Goal: Task Accomplishment & Management: Complete application form

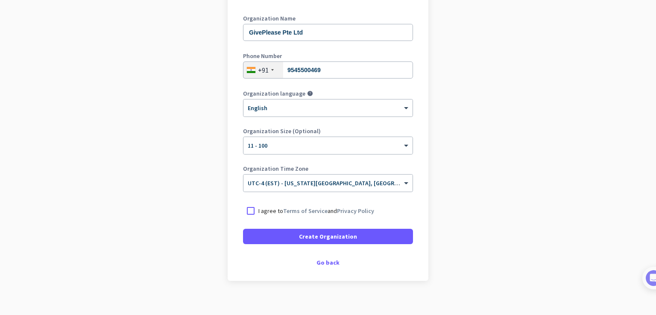
scroll to position [117, 0]
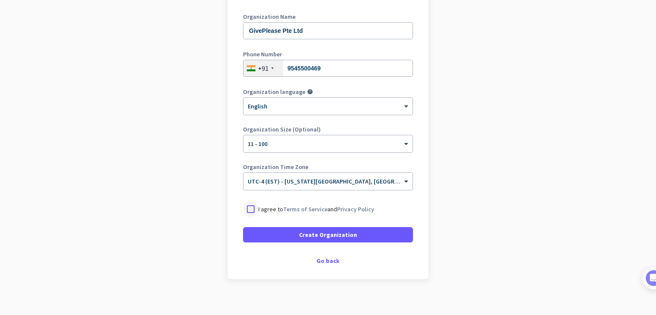
click at [252, 207] on div at bounding box center [250, 209] width 15 height 15
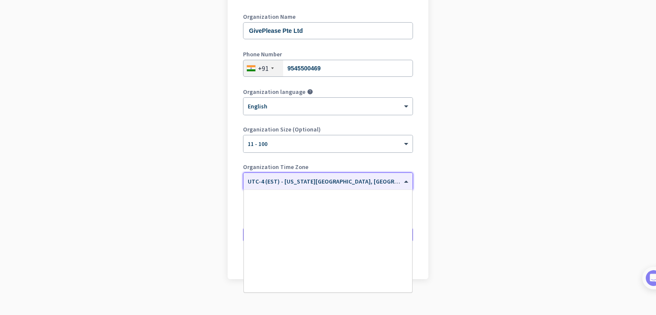
click at [284, 185] on span "UTC-4 (EST) - [US_STATE][GEOGRAPHIC_DATA], [GEOGRAPHIC_DATA], [GEOGRAPHIC_DATA]…" at bounding box center [396, 182] width 297 height 8
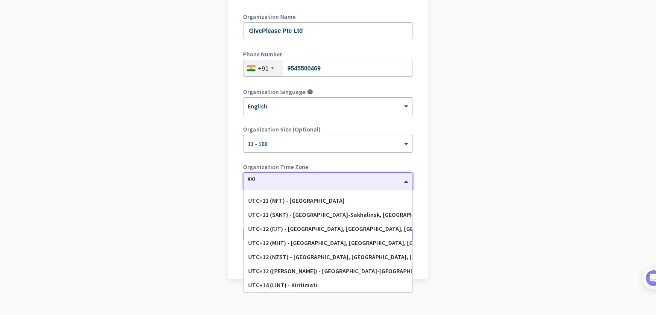
scroll to position [0, 0]
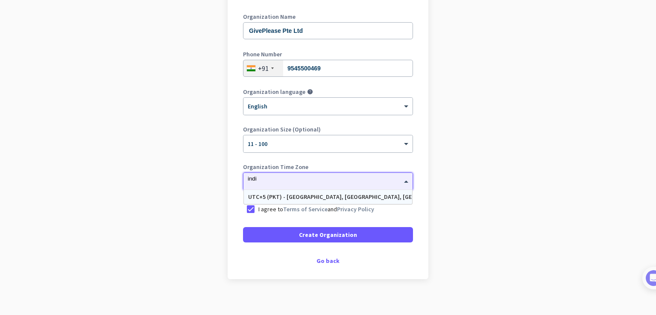
click at [284, 185] on div "× UTC-4 (EST) - [US_STATE][GEOGRAPHIC_DATA], [GEOGRAPHIC_DATA], [GEOGRAPHIC_DAT…" at bounding box center [322, 181] width 158 height 7
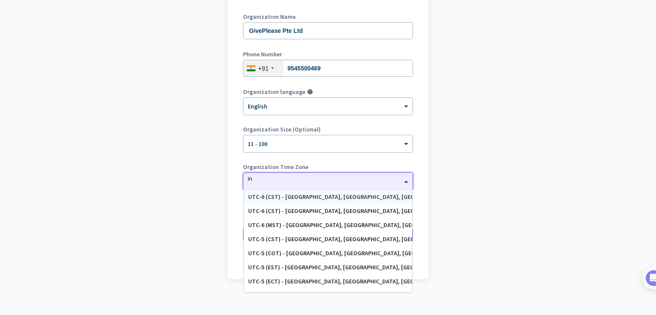
type input "i"
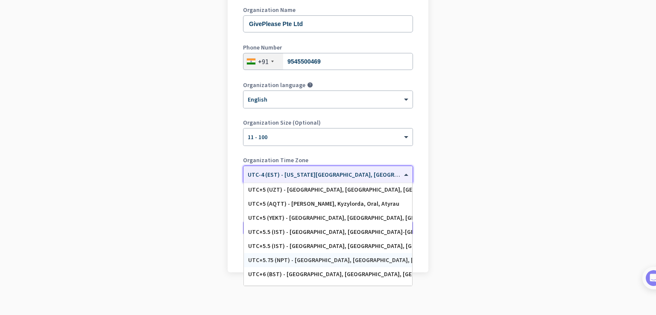
scroll to position [3370, 0]
click at [297, 242] on div "UTC+5.5 (IST) - [GEOGRAPHIC_DATA], [GEOGRAPHIC_DATA], [GEOGRAPHIC_DATA], [GEOGR…" at bounding box center [328, 245] width 160 height 7
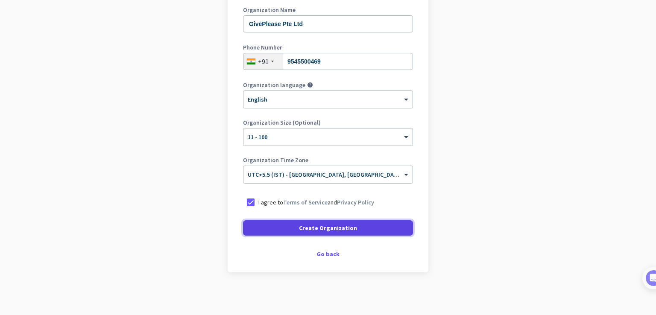
click at [302, 226] on span "Create Organization" at bounding box center [328, 228] width 58 height 9
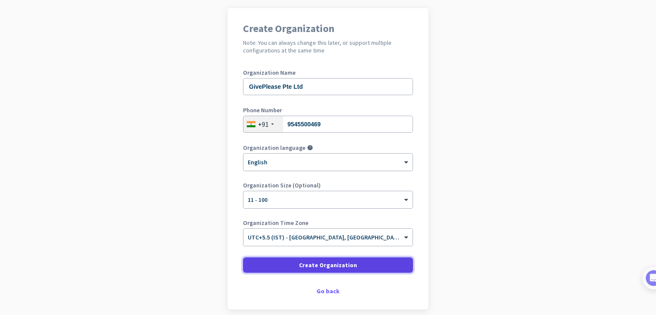
scroll to position [63, 0]
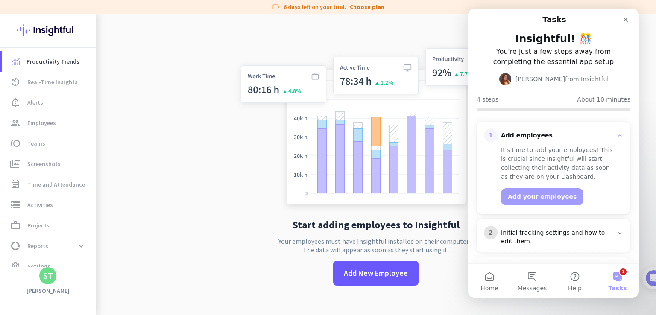
scroll to position [92, 0]
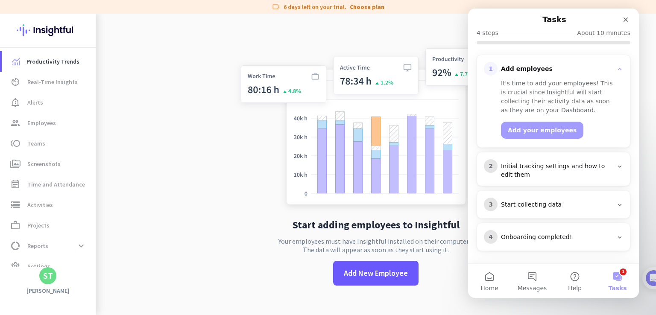
click at [235, 202] on img at bounding box center [376, 128] width 283 height 170
click at [393, 273] on span "Add New Employee" at bounding box center [376, 273] width 64 height 11
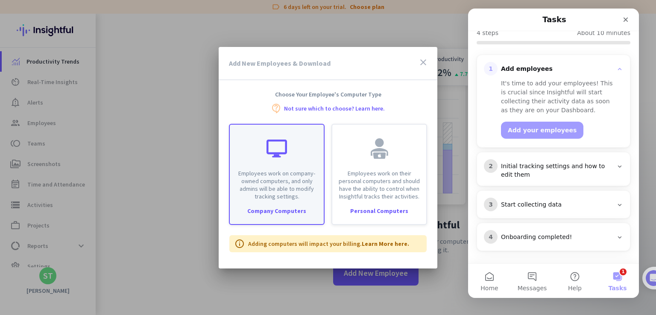
click at [294, 189] on p "Employees work on company-owned computers, and only admins will be able to modi…" at bounding box center [277, 185] width 84 height 31
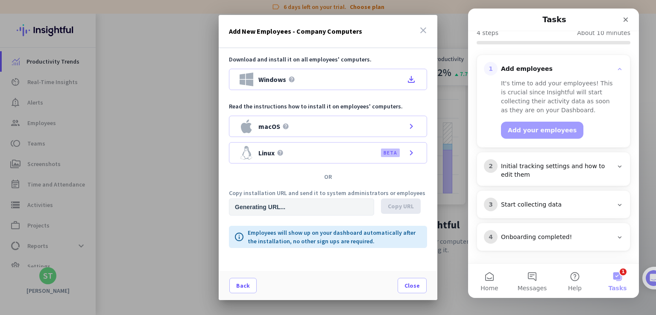
type input "[URL][DOMAIN_NAME]"
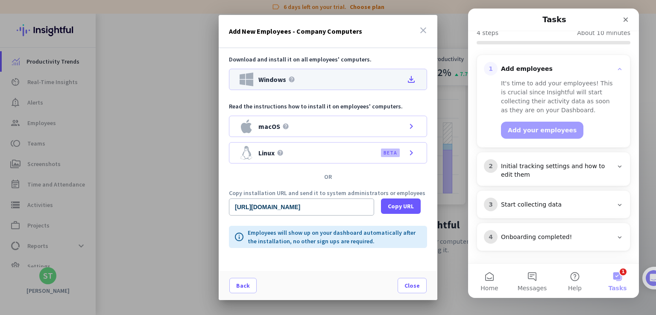
click at [414, 80] on icon "file_download" at bounding box center [411, 79] width 10 height 10
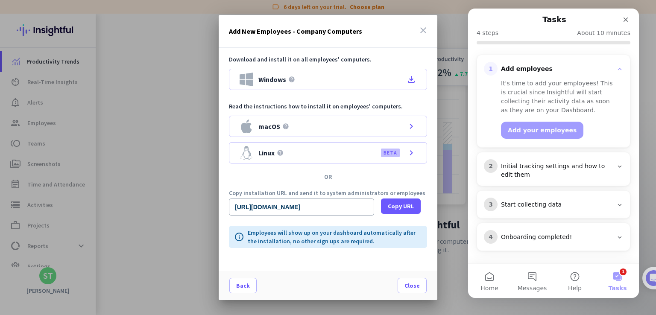
click at [312, 56] on p "Download and install it on all employees' computers." at bounding box center [328, 59] width 198 height 9
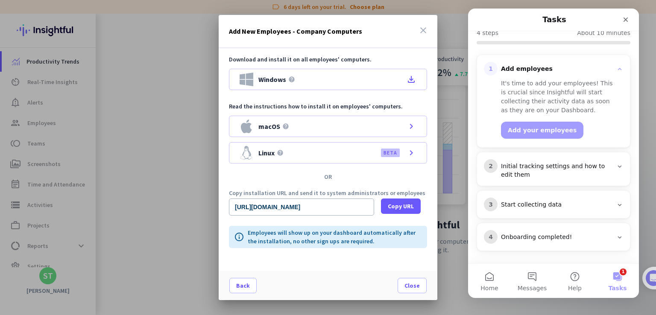
click at [312, 56] on p "Download and install it on all employees' computers." at bounding box center [328, 59] width 198 height 9
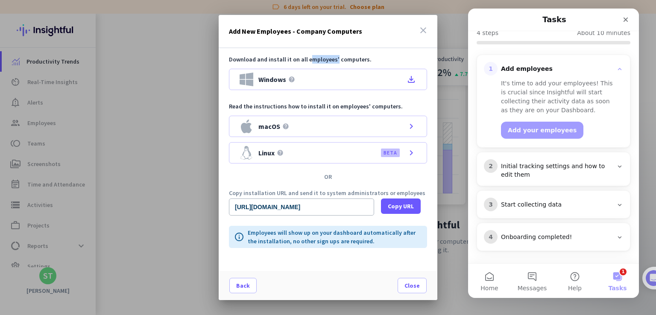
click at [312, 56] on p "Download and install it on all employees' computers." at bounding box center [328, 59] width 198 height 9
click at [331, 192] on p "Copy installation URL and send it to system administrators or employees" at bounding box center [328, 193] width 198 height 6
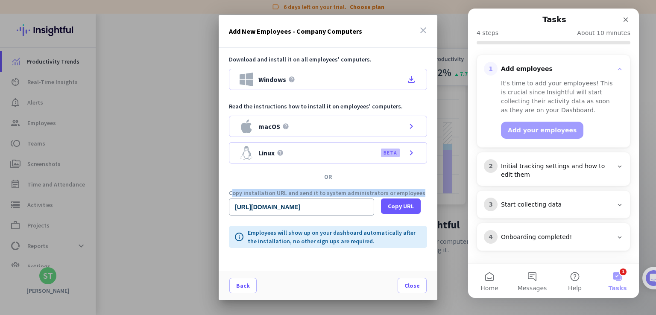
click at [331, 192] on p "Copy installation URL and send it to system administrators or employees" at bounding box center [328, 193] width 198 height 6
click at [293, 169] on div "Download and install it on all employees' computers. Windows help file_download…" at bounding box center [328, 159] width 219 height 223
click at [359, 24] on div "Add New Employees - Company Computers close" at bounding box center [328, 31] width 219 height 33
click at [428, 31] on icon "close" at bounding box center [423, 30] width 10 height 10
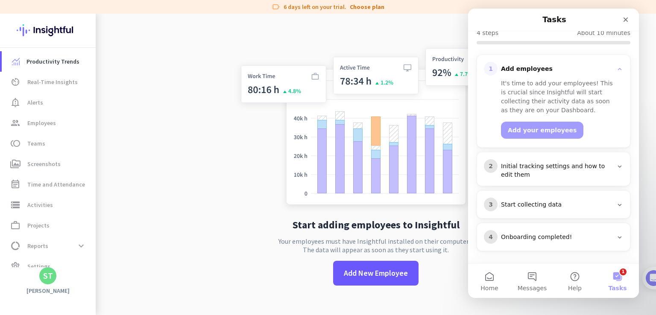
click at [182, 113] on app-no-employees "Start adding employees to Insightful Your employees must have Insightful instal…" at bounding box center [376, 171] width 560 height 315
click at [528, 132] on button "Add your employees" at bounding box center [542, 130] width 82 height 17
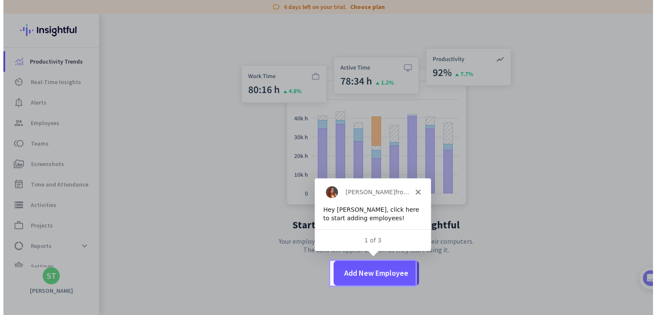
scroll to position [0, 0]
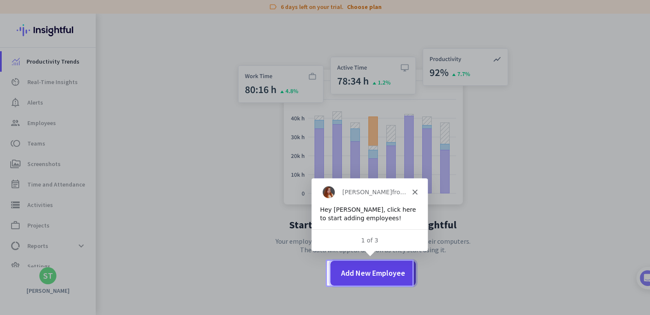
click at [368, 277] on span "Add New Employee" at bounding box center [373, 273] width 64 height 11
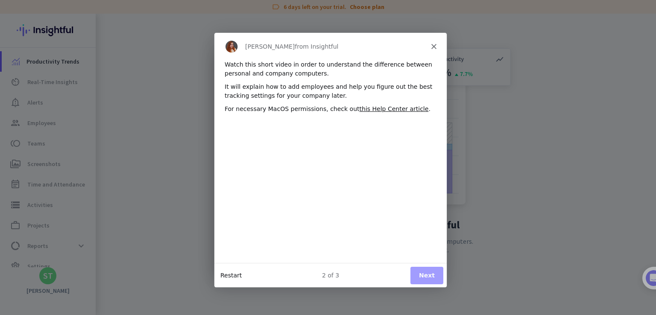
click at [229, 273] on button "Restart" at bounding box center [230, 274] width 21 height 9
